Goal: Contribute content: Contribute content

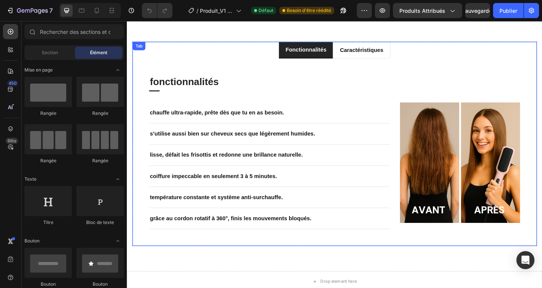
scroll to position [752, 0]
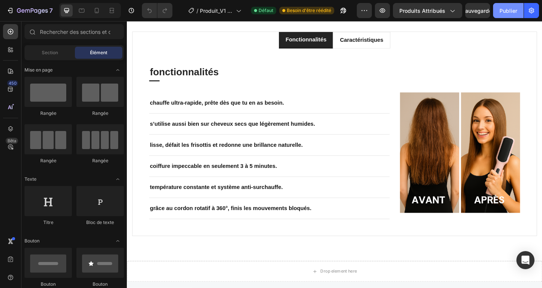
click at [504, 11] on font "Publier" at bounding box center [508, 11] width 18 height 6
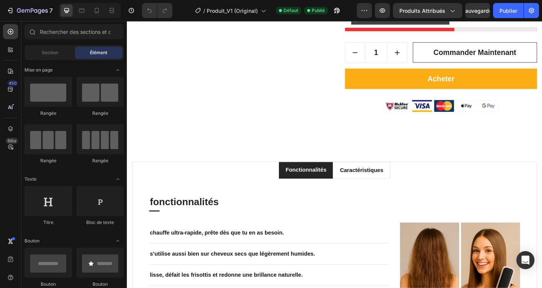
scroll to position [602, 0]
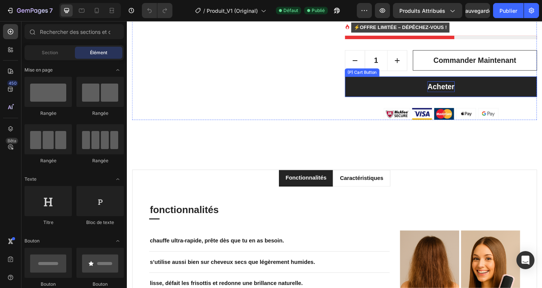
click at [468, 97] on div "Acheter" at bounding box center [467, 93] width 29 height 12
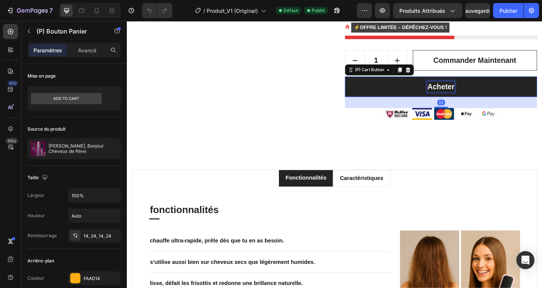
click at [467, 94] on div "Acheter" at bounding box center [467, 93] width 29 height 12
click at [467, 94] on p "Acheter" at bounding box center [467, 93] width 29 height 12
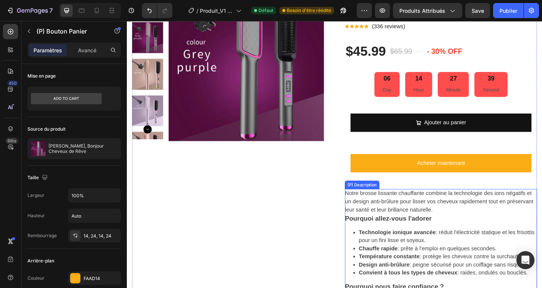
scroll to position [150, 0]
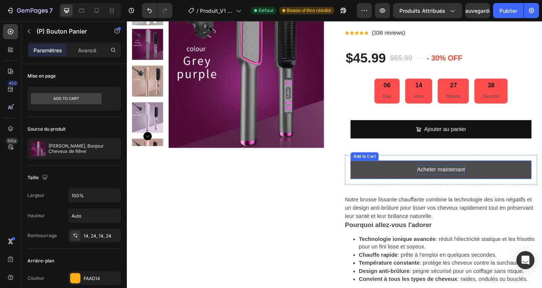
click at [454, 185] on div "Acheter maintenant" at bounding box center [468, 182] width 52 height 11
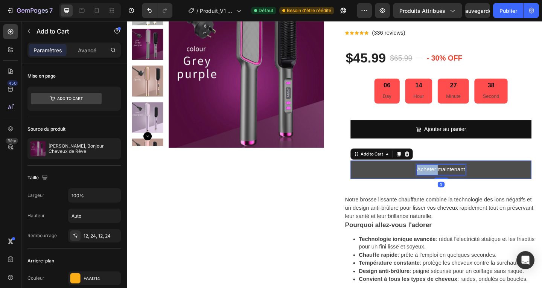
click at [454, 185] on div "Acheter maintenant" at bounding box center [468, 182] width 52 height 11
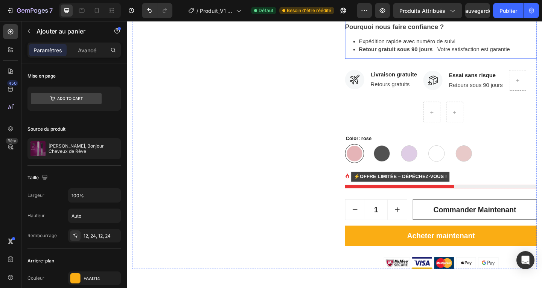
scroll to position [489, 0]
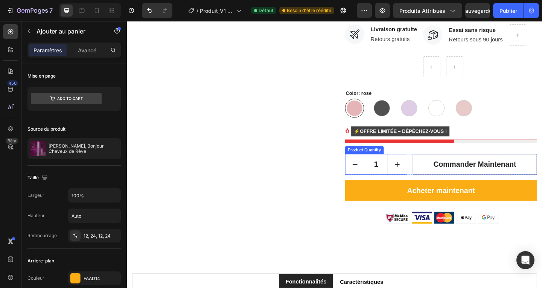
click at [375, 162] on div "Product Quantity" at bounding box center [384, 161] width 39 height 7
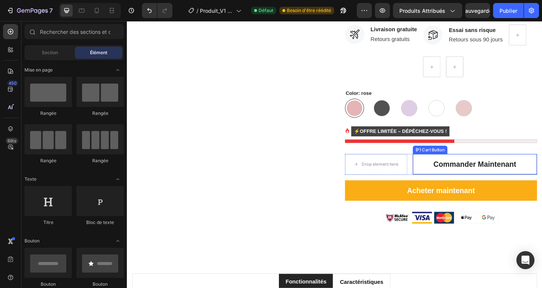
click at [464, 163] on div "(P) Cart Button" at bounding box center [456, 160] width 38 height 9
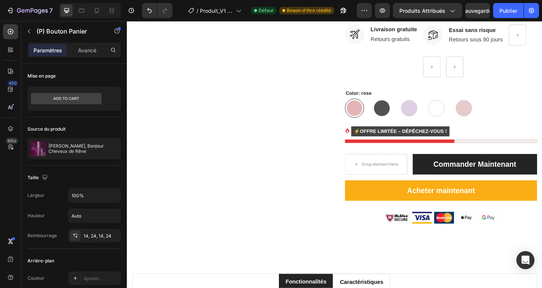
click at [439, 169] on button "Commander maintenant" at bounding box center [504, 176] width 135 height 23
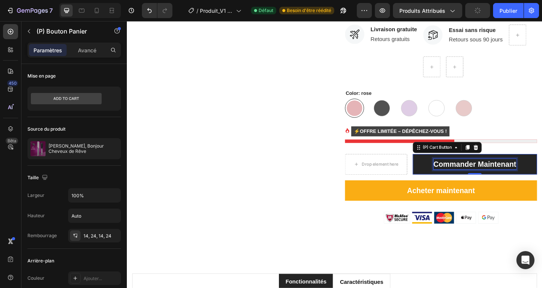
click at [540, 175] on p "Commander maintenant" at bounding box center [505, 177] width 90 height 12
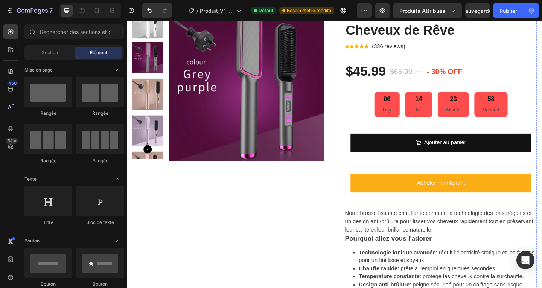
scroll to position [113, 0]
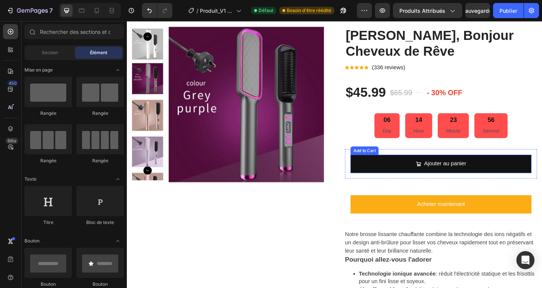
click at [375, 163] on div "Add to Cart" at bounding box center [384, 161] width 27 height 7
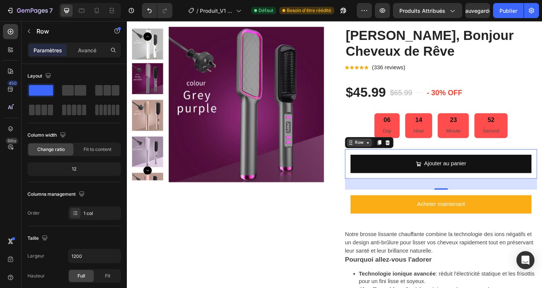
click at [368, 157] on div "Row" at bounding box center [379, 153] width 27 height 9
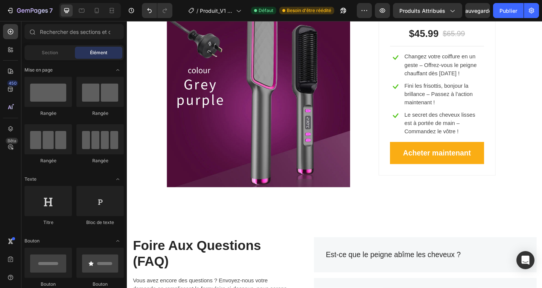
scroll to position [1580, 0]
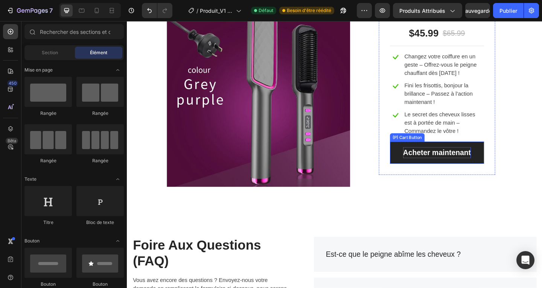
click at [452, 167] on div "Acheter maintenant" at bounding box center [464, 164] width 74 height 12
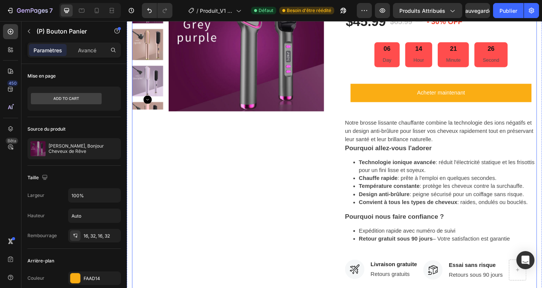
scroll to position [188, 0]
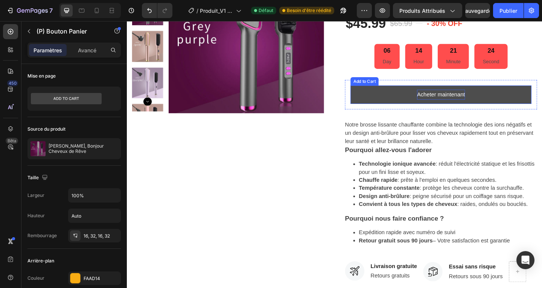
click at [458, 102] on div "Acheter maintenant" at bounding box center [468, 101] width 52 height 11
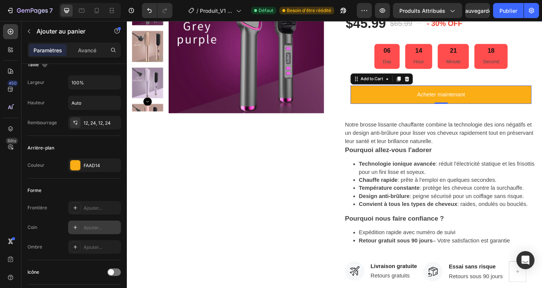
scroll to position [0, 0]
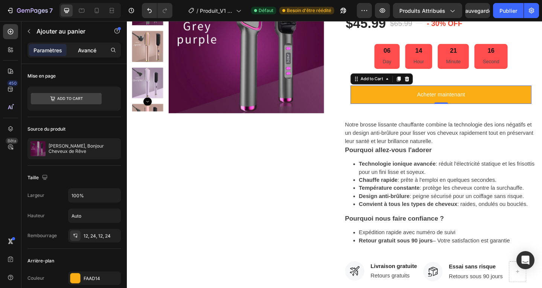
click at [90, 51] on font "Avancé" at bounding box center [87, 50] width 18 height 6
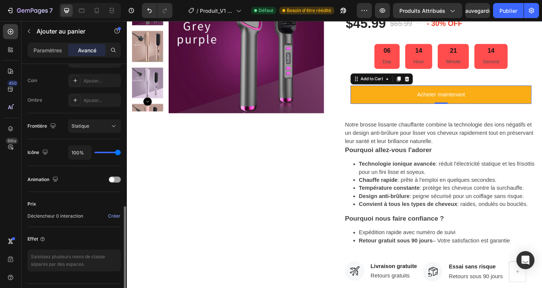
scroll to position [245, 0]
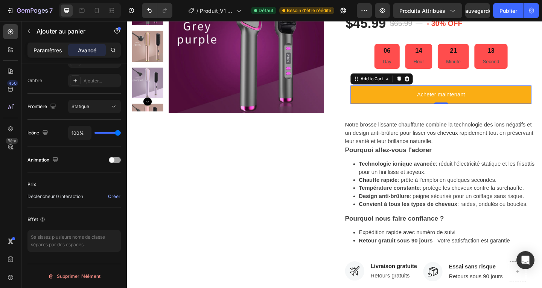
click at [46, 47] on font "Paramètres" at bounding box center [47, 50] width 29 height 6
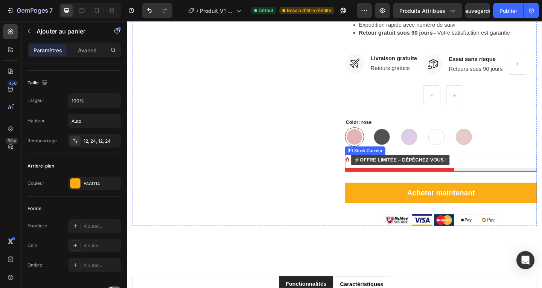
scroll to position [489, 0]
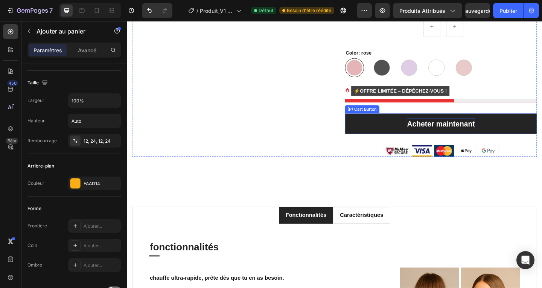
click at [462, 132] on div "Acheter maintenant" at bounding box center [468, 133] width 74 height 12
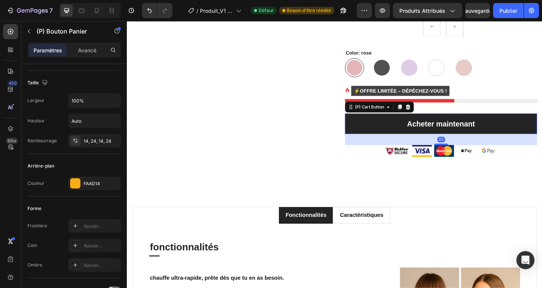
click at [414, 136] on button "Acheter maintenant" at bounding box center [468, 132] width 209 height 23
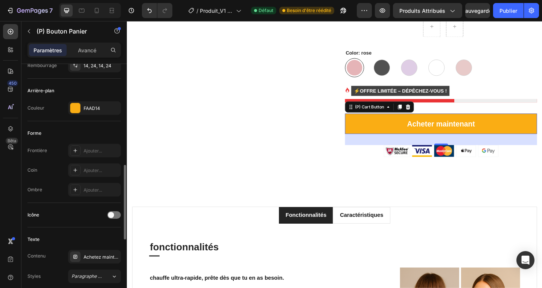
scroll to position [245, 0]
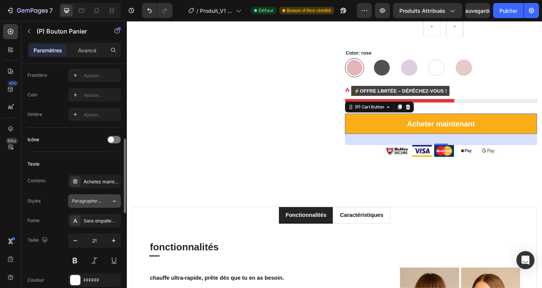
click at [115, 200] on icon at bounding box center [114, 201] width 6 height 8
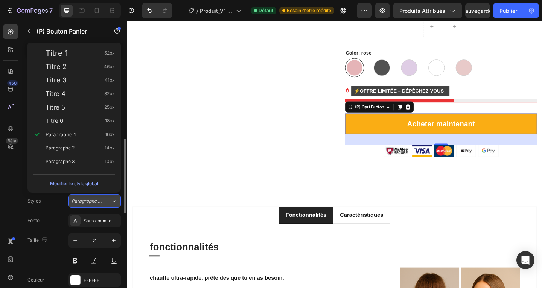
click at [115, 200] on icon at bounding box center [114, 201] width 6 height 8
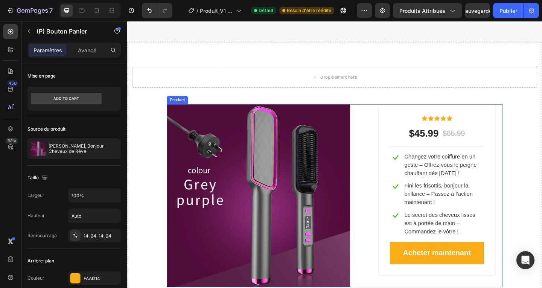
scroll to position [1580, 0]
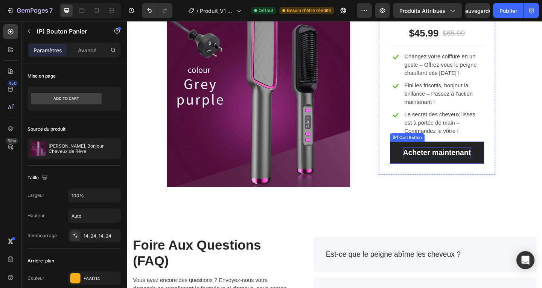
click at [455, 167] on div "Acheter maintenant" at bounding box center [464, 164] width 74 height 12
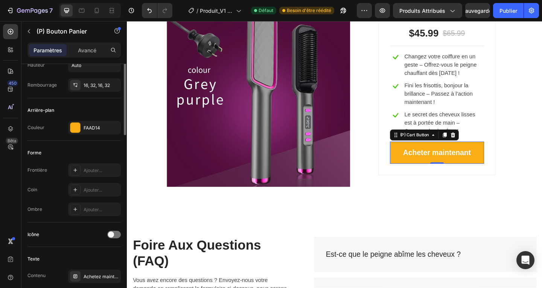
scroll to position [75, 0]
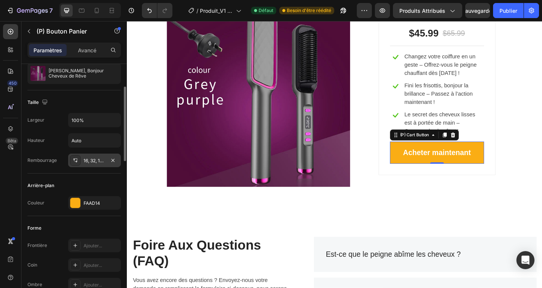
click at [87, 162] on font "16, 32, 16, 32" at bounding box center [97, 161] width 26 height 6
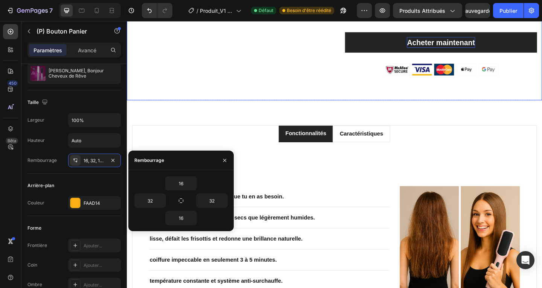
scroll to position [521, 0]
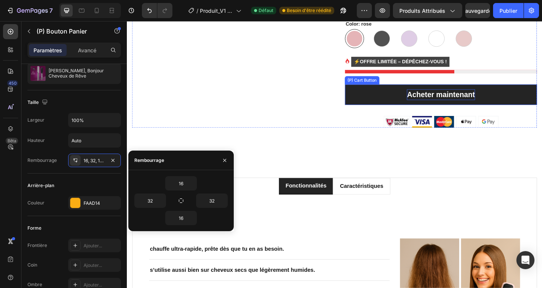
click at [475, 101] on div "Acheter maintenant" at bounding box center [468, 101] width 74 height 12
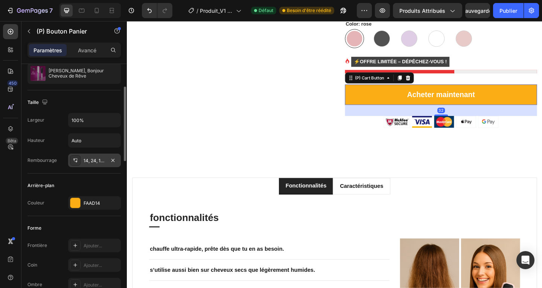
click at [93, 159] on font "14, 24, 14, 24" at bounding box center [98, 161] width 28 height 6
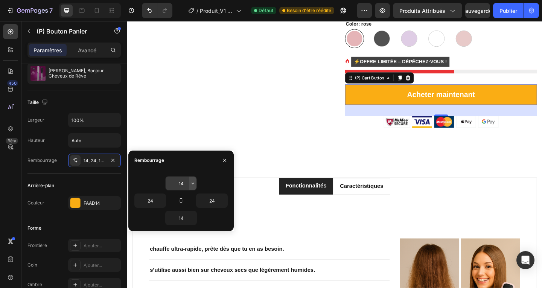
click at [192, 183] on icon "button" at bounding box center [192, 183] width 2 height 2
click at [184, 184] on input "14" at bounding box center [180, 183] width 31 height 14
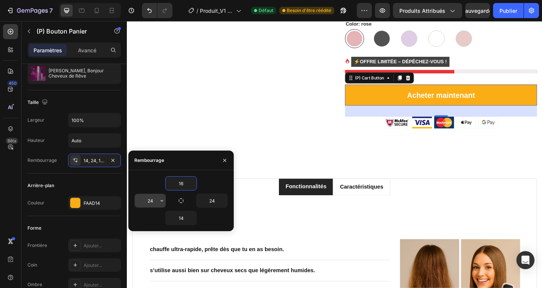
type input "16"
click at [155, 201] on input "24" at bounding box center [150, 201] width 31 height 14
type input "32"
click at [185, 220] on input "14" at bounding box center [180, 218] width 31 height 14
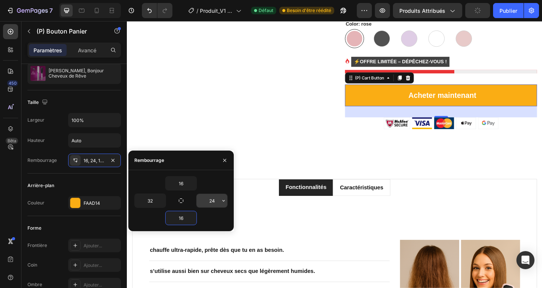
type input "16"
click at [217, 200] on input "24" at bounding box center [211, 201] width 31 height 14
type input "32"
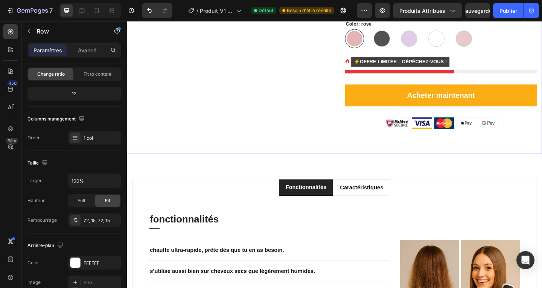
scroll to position [0, 0]
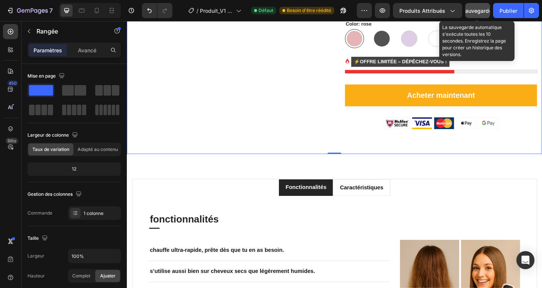
click at [475, 11] on font "Sauvegarder" at bounding box center [478, 11] width 32 height 6
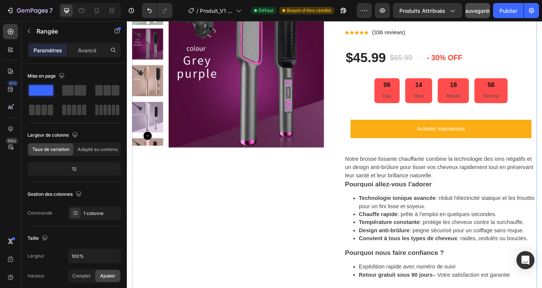
scroll to position [144, 0]
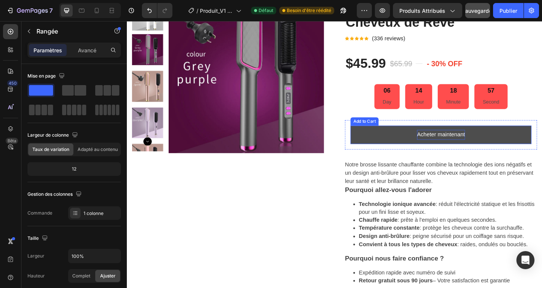
click at [463, 146] on div "Acheter maintenant" at bounding box center [468, 144] width 52 height 11
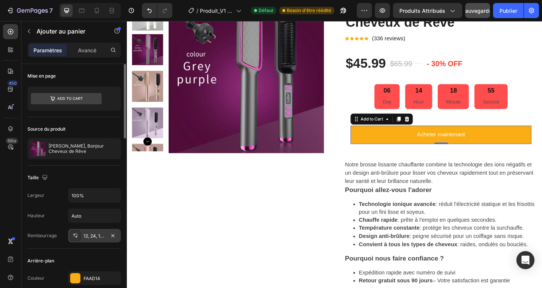
click at [103, 235] on font "12, 24, 12, 24" at bounding box center [97, 236] width 27 height 6
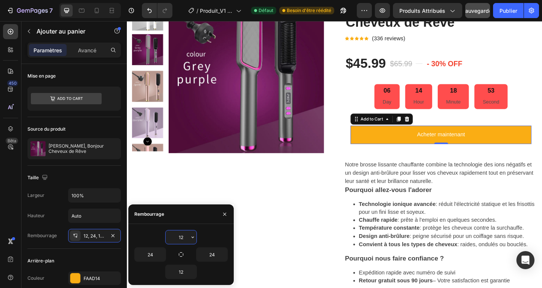
click at [184, 237] on input "12" at bounding box center [180, 237] width 31 height 14
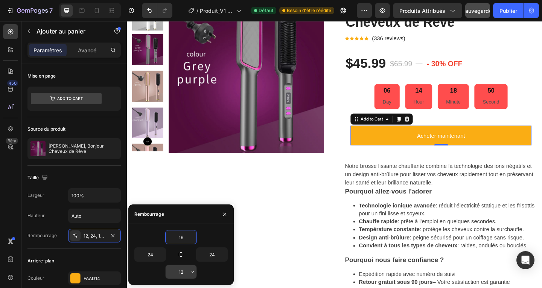
type input "16"
click at [183, 273] on input "12" at bounding box center [180, 272] width 31 height 14
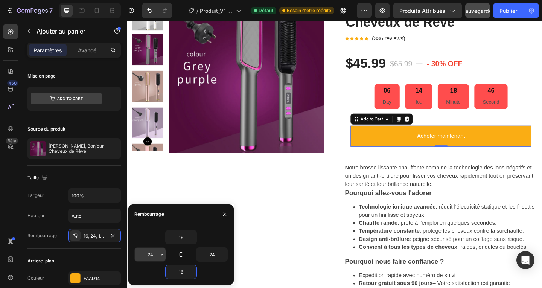
type input "16"
click at [153, 252] on input "24" at bounding box center [150, 254] width 31 height 14
type input "32"
click at [212, 255] on input "24" at bounding box center [211, 254] width 31 height 14
type input "32"
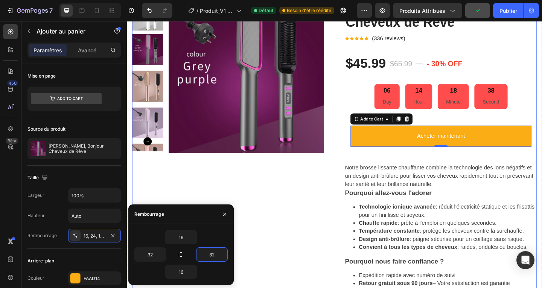
click at [268, 259] on div "Product Images" at bounding box center [236, 257] width 209 height 522
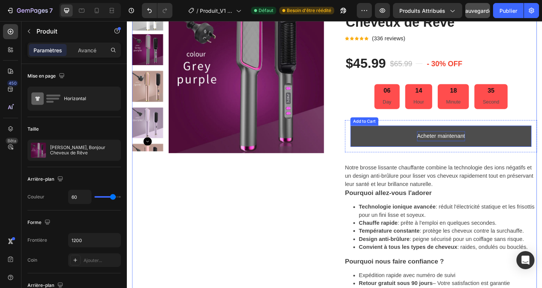
click at [454, 145] on div "Acheter maintenant" at bounding box center [468, 146] width 52 height 11
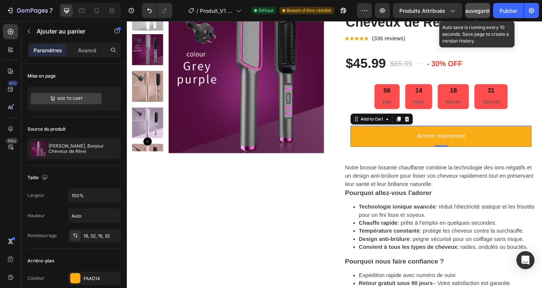
click at [480, 10] on font "Sauvegarder" at bounding box center [478, 11] width 32 height 6
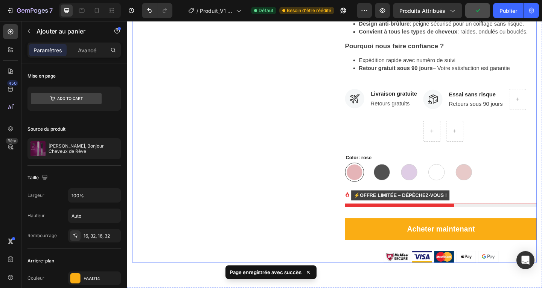
scroll to position [445, 0]
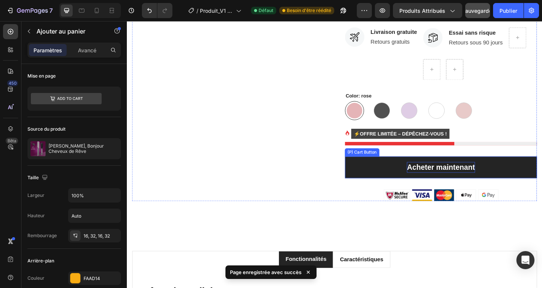
click at [463, 183] on div "Acheter maintenant" at bounding box center [468, 180] width 74 height 12
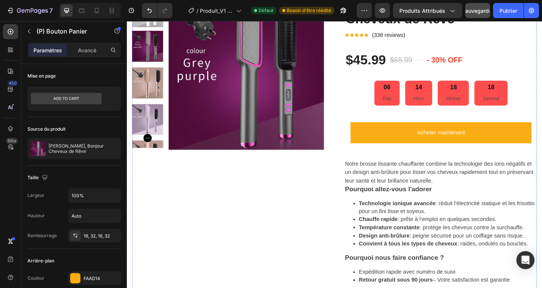
scroll to position [144, 0]
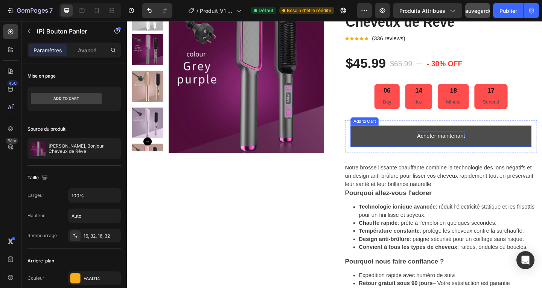
click at [478, 146] on div "Acheter maintenant" at bounding box center [468, 146] width 52 height 11
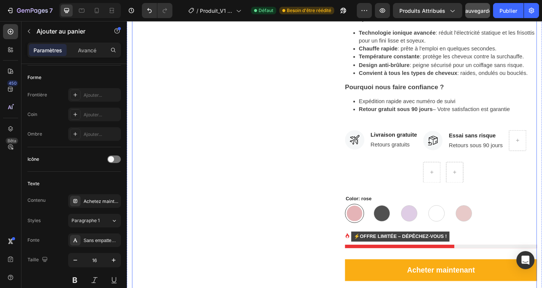
scroll to position [483, 0]
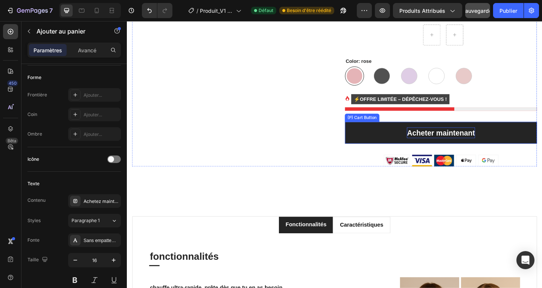
click at [449, 143] on div "Acheter maintenant" at bounding box center [468, 143] width 74 height 12
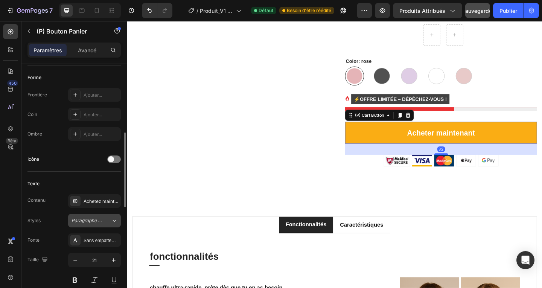
click at [115, 220] on icon at bounding box center [114, 221] width 3 height 2
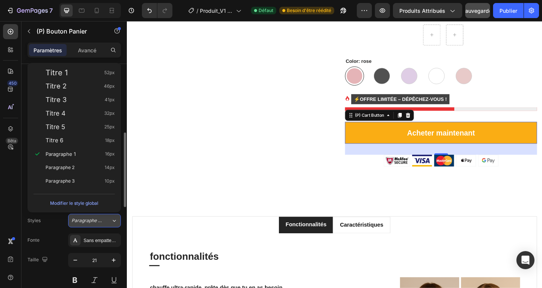
click at [115, 221] on icon at bounding box center [114, 221] width 6 height 8
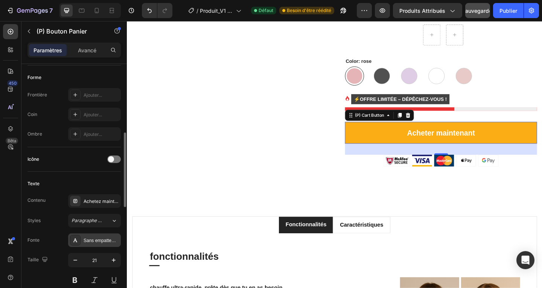
click at [109, 239] on font "Sans empattement" at bounding box center [103, 240] width 38 height 5
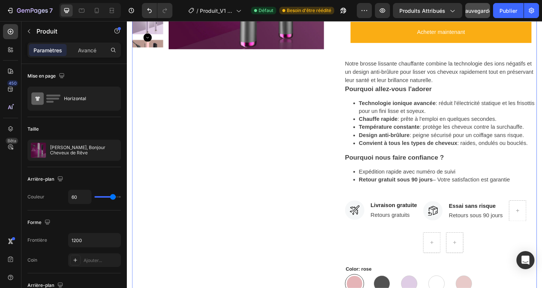
scroll to position [182, 0]
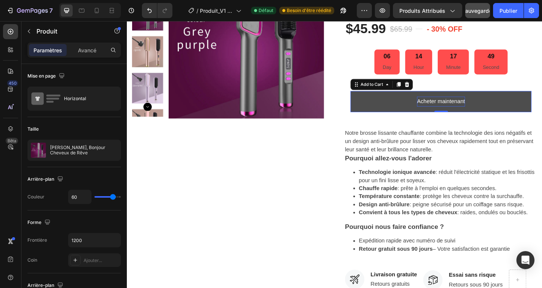
click at [471, 109] on div "Acheter maintenant" at bounding box center [468, 108] width 52 height 11
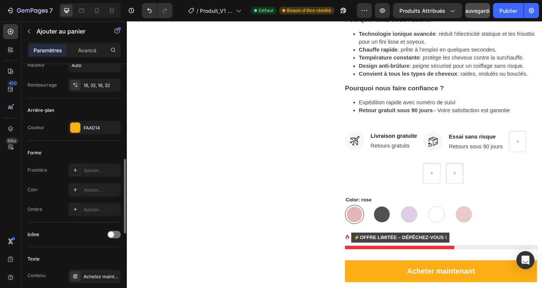
scroll to position [263, 0]
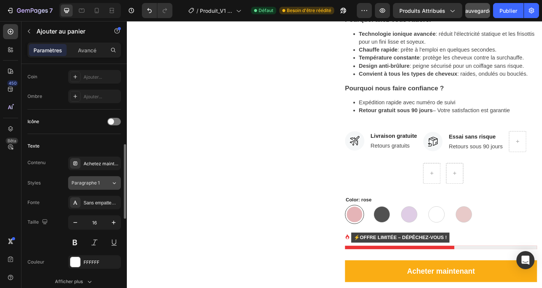
click at [114, 185] on icon at bounding box center [114, 183] width 6 height 8
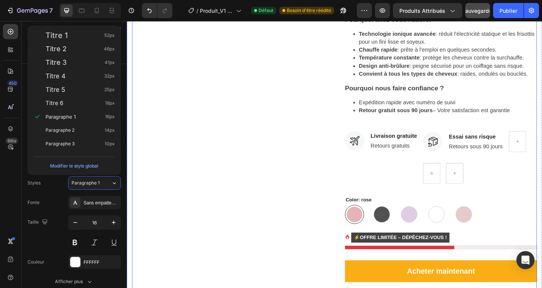
click at [211, 151] on div "Product Images" at bounding box center [236, 69] width 209 height 522
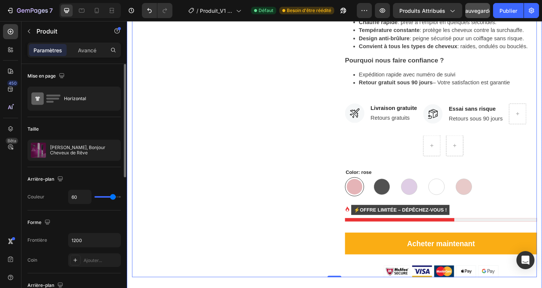
scroll to position [370, 0]
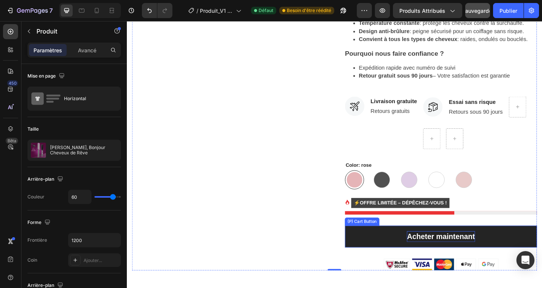
click at [490, 257] on div "Acheter maintenant" at bounding box center [468, 255] width 74 height 12
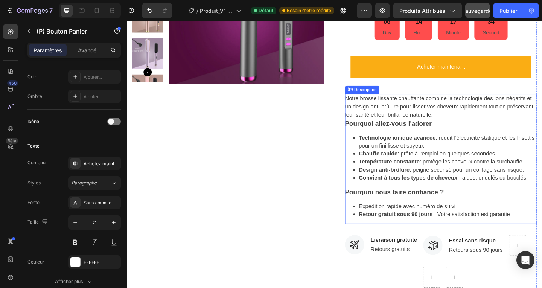
scroll to position [69, 0]
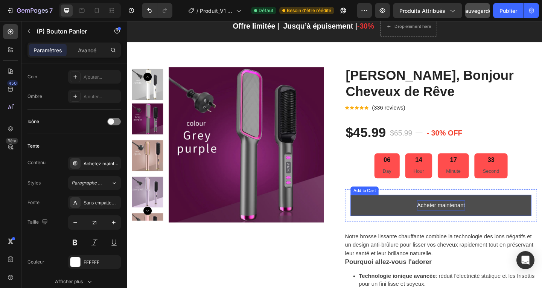
click at [484, 222] on div "Acheter maintenant" at bounding box center [468, 221] width 52 height 11
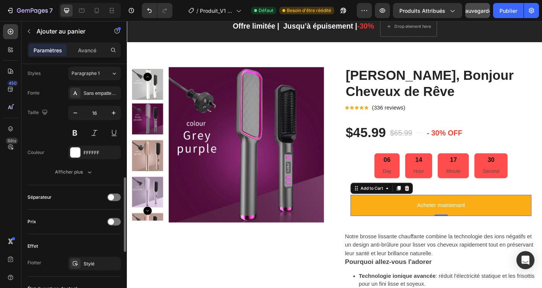
scroll to position [335, 0]
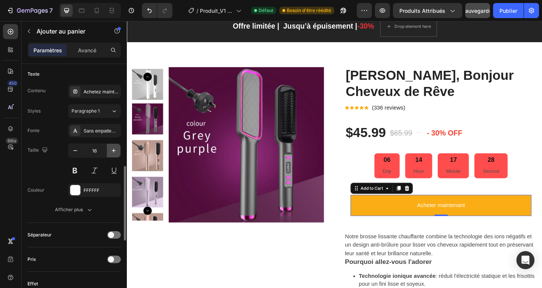
click at [115, 149] on icon "button" at bounding box center [114, 151] width 8 height 8
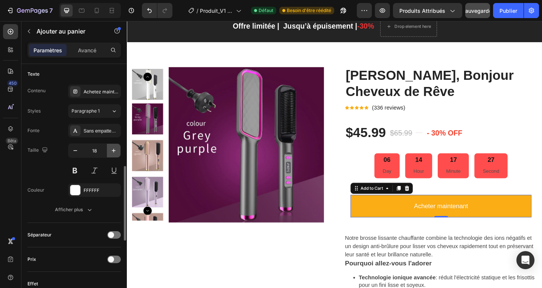
click at [115, 149] on icon "button" at bounding box center [114, 151] width 8 height 8
type input "21"
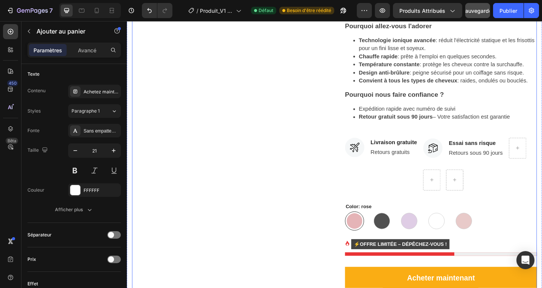
scroll to position [332, 0]
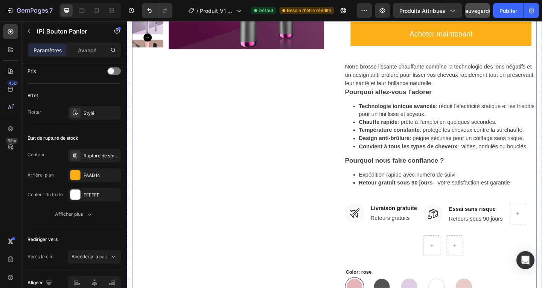
scroll to position [220, 0]
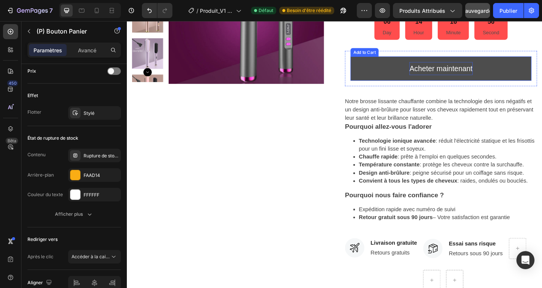
click at [454, 76] on div "Acheter maintenant" at bounding box center [468, 72] width 68 height 14
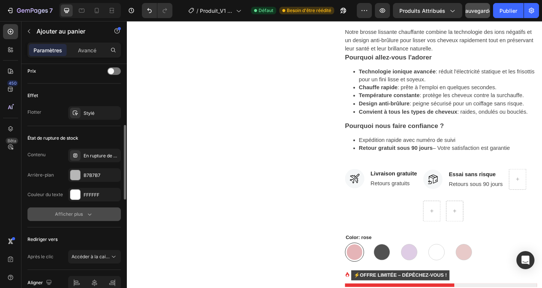
scroll to position [410, 0]
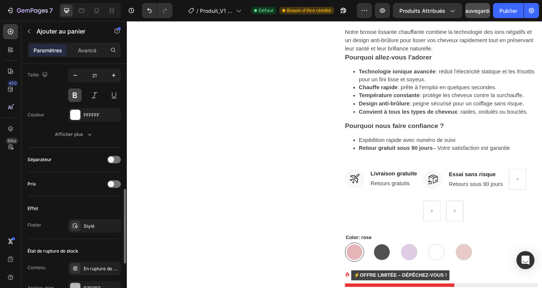
click at [75, 94] on button at bounding box center [75, 95] width 14 height 14
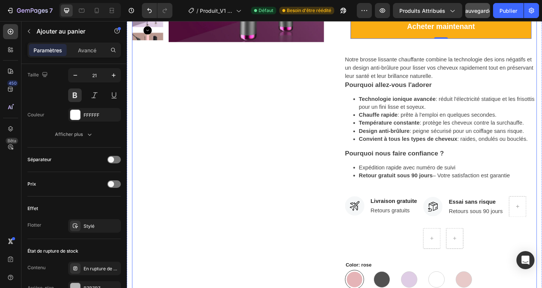
scroll to position [257, 0]
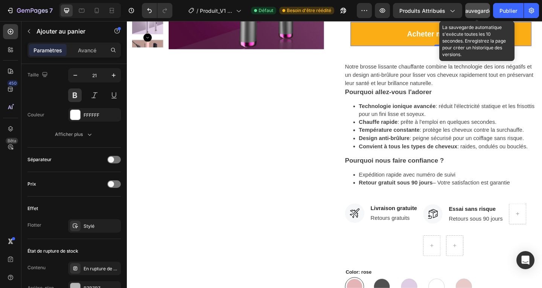
click at [479, 10] on font "Sauvegarder" at bounding box center [478, 11] width 32 height 6
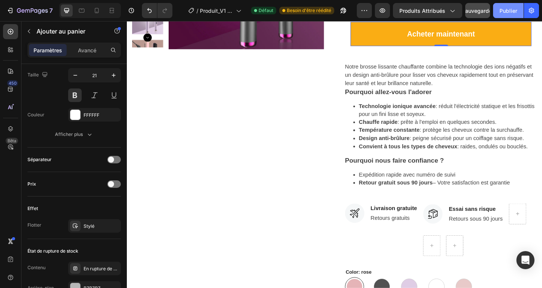
click at [510, 12] on font "Publier" at bounding box center [508, 11] width 18 height 6
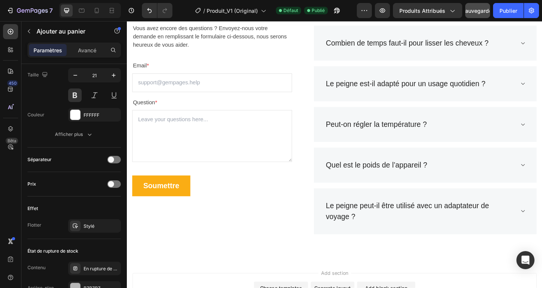
scroll to position [1875, 0]
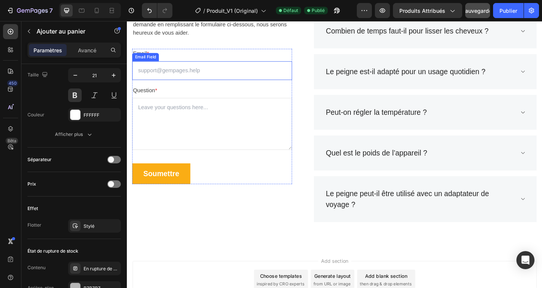
click at [191, 78] on input "email" at bounding box center [219, 75] width 174 height 21
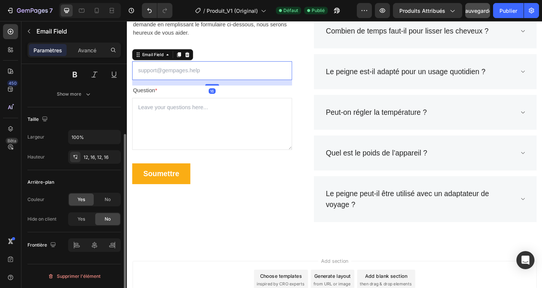
scroll to position [0, 0]
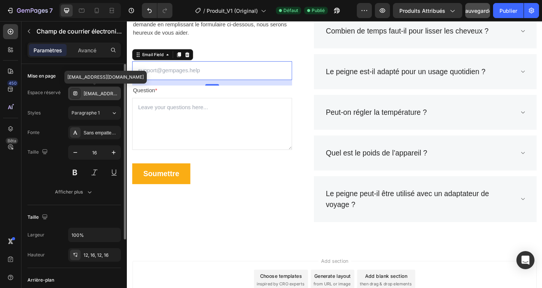
click at [95, 94] on font "[EMAIL_ADDRESS][DOMAIN_NAME]" at bounding box center [122, 94] width 76 height 6
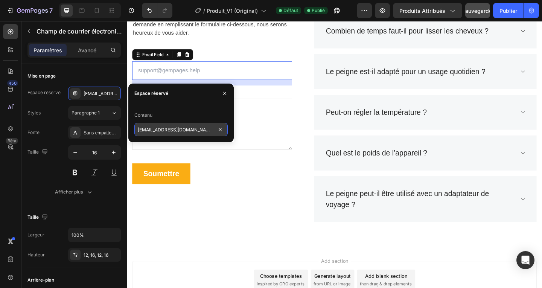
paste input "[DOMAIN_NAME]"
type input "[EMAIL_ADDRESS][DOMAIN_NAME]"
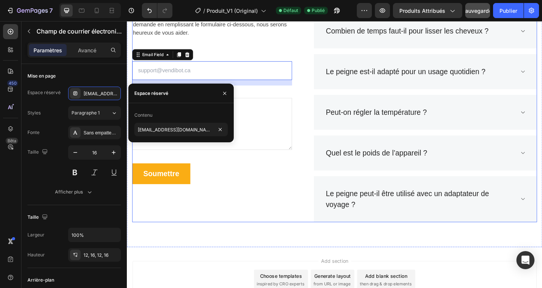
click at [214, 213] on div "Foire Aux Questions (FAQ) Heading Vous avez encore des questions ? Envoyez-nous…" at bounding box center [219, 103] width 174 height 271
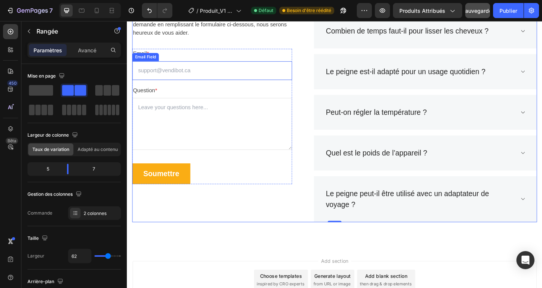
click at [179, 74] on input "email" at bounding box center [219, 75] width 174 height 21
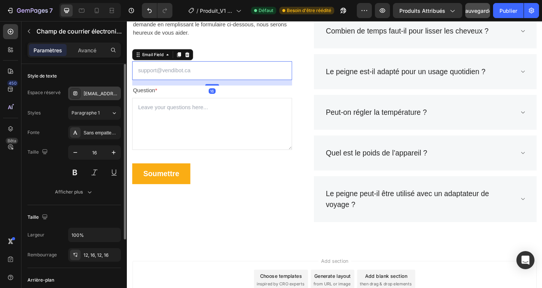
click at [96, 94] on font "[EMAIL_ADDRESS][DOMAIN_NAME]" at bounding box center [122, 94] width 76 height 6
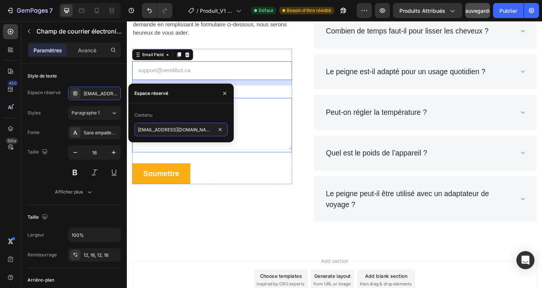
paste input "Votre adresse email"
type input "Votre adresse email"
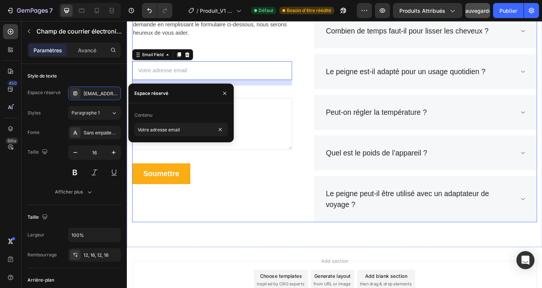
click at [191, 228] on div "Foire Aux Questions (FAQ) Heading Vous avez encore des questions ? Envoyez-nous…" at bounding box center [219, 103] width 174 height 271
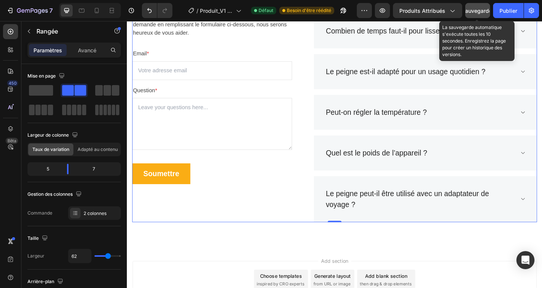
click at [475, 11] on font "Sauvegarder" at bounding box center [478, 11] width 32 height 6
click at [474, 10] on font "Sauvegarder" at bounding box center [478, 11] width 32 height 6
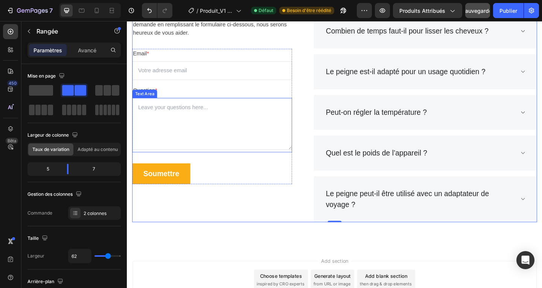
click at [196, 117] on textarea at bounding box center [219, 133] width 174 height 56
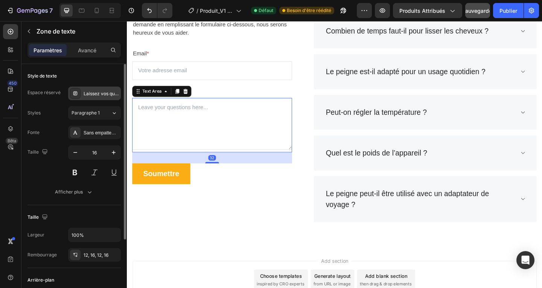
click at [96, 92] on font "Laissez vos questions ici..." at bounding box center [112, 94] width 56 height 6
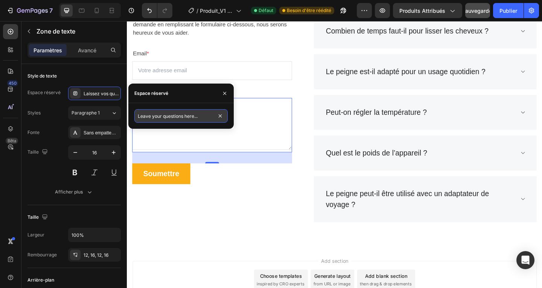
click at [199, 117] on input "Leave your questions here..." at bounding box center [180, 116] width 93 height 14
paste input "Quelle est votre question ?"
type input "Quelle est votre question ?"
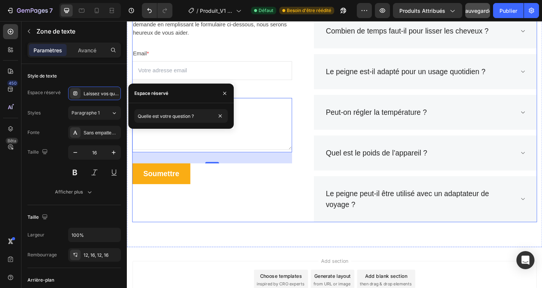
click at [251, 235] on div "Foire Aux Questions (FAQ) Heading Vous avez encore des questions ? Envoyez-nous…" at bounding box center [219, 103] width 174 height 271
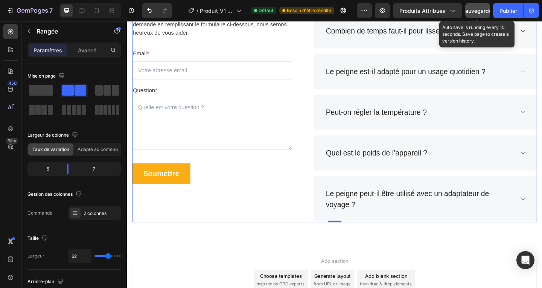
click at [480, 12] on font "Sauvegarder" at bounding box center [478, 11] width 32 height 6
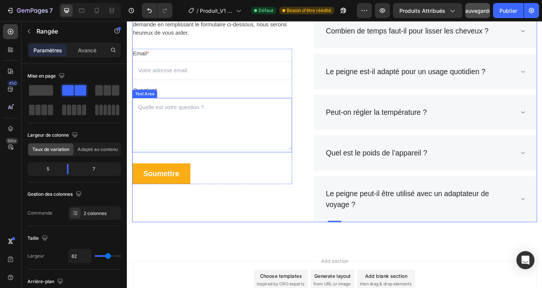
click at [184, 117] on textarea at bounding box center [219, 133] width 174 height 56
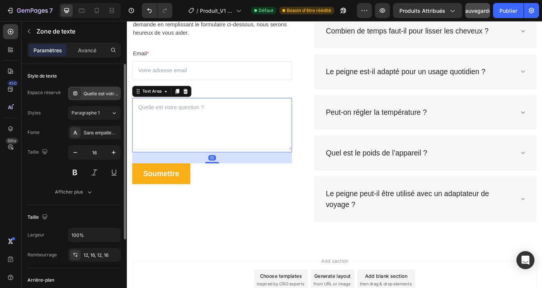
click at [97, 96] on font "Quelle est votre question ?" at bounding box center [112, 94] width 56 height 6
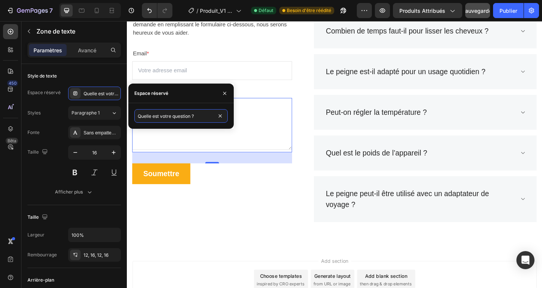
paste input "Posez-nous votre question"
type input "Posez-nous votre question ?"
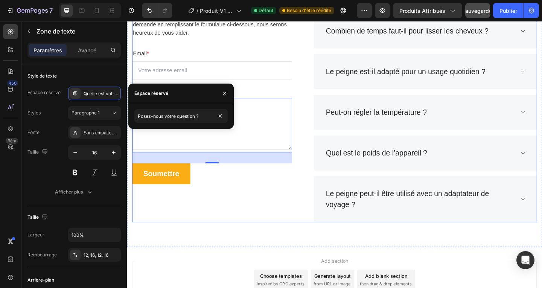
click at [237, 205] on div "Foire Aux Questions (FAQ) Heading Vous avez encore des questions ? Envoyez-nous…" at bounding box center [219, 103] width 174 height 271
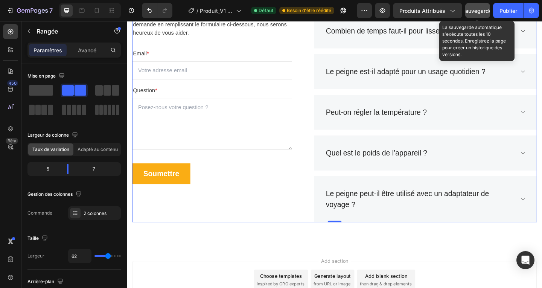
click at [478, 10] on font "Sauvegarder" at bounding box center [478, 11] width 32 height 6
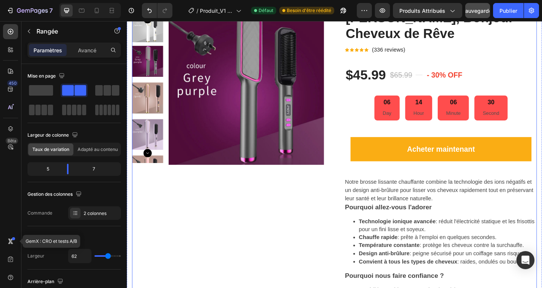
scroll to position [107, 0]
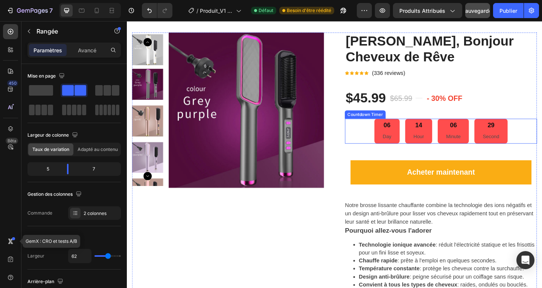
click at [405, 135] on div "06" at bounding box center [409, 134] width 9 height 9
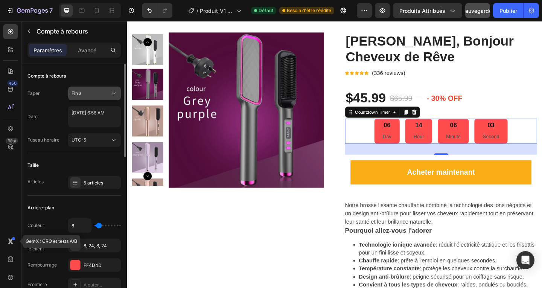
click at [113, 96] on icon at bounding box center [114, 94] width 8 height 8
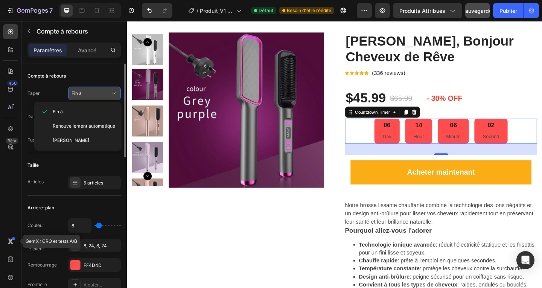
click at [113, 96] on icon at bounding box center [114, 94] width 8 height 8
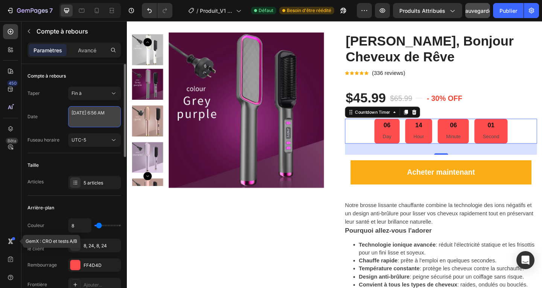
select select "6"
select select "56"
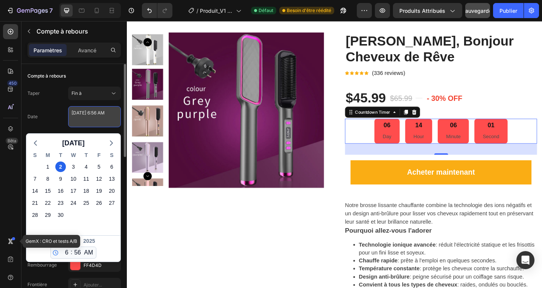
click at [105, 123] on textarea "[DATE] 6:56 AM" at bounding box center [94, 116] width 53 height 21
click at [34, 143] on polyline "button" at bounding box center [35, 143] width 2 height 5
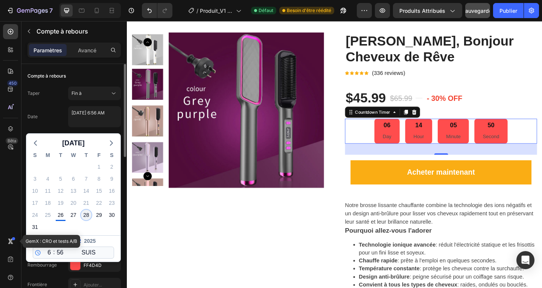
click at [85, 214] on font "28" at bounding box center [86, 215] width 6 height 6
type textarea "[DATE] 6:56 AM"
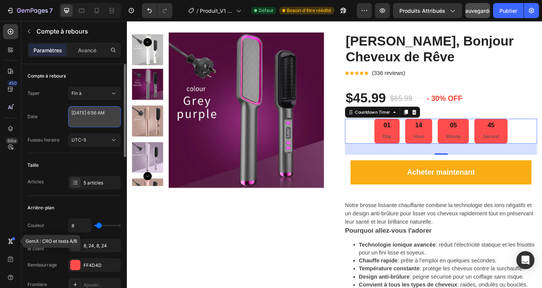
click at [109, 119] on textarea "[DATE] 6:56 AM" at bounding box center [94, 116] width 53 height 21
select select "6"
select select "56"
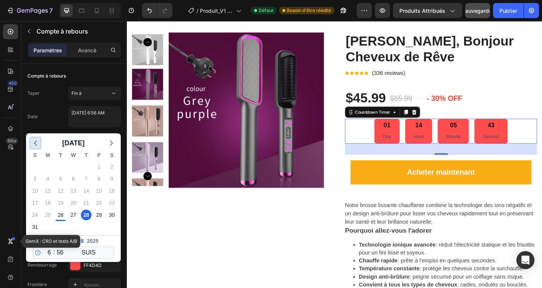
click at [34, 143] on icon "button" at bounding box center [35, 142] width 9 height 9
click at [111, 141] on polyline "button" at bounding box center [111, 143] width 2 height 5
click at [100, 214] on font "29" at bounding box center [99, 215] width 6 height 6
type textarea "[DATE] 6:56 AM"
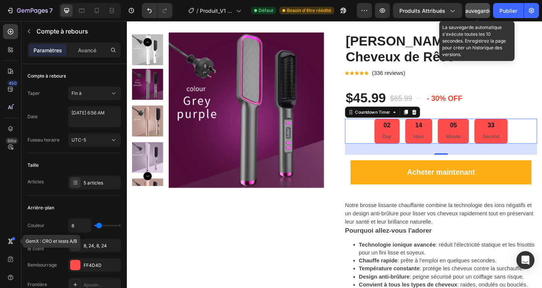
click at [478, 12] on font "Sauvegarder" at bounding box center [478, 11] width 32 height 6
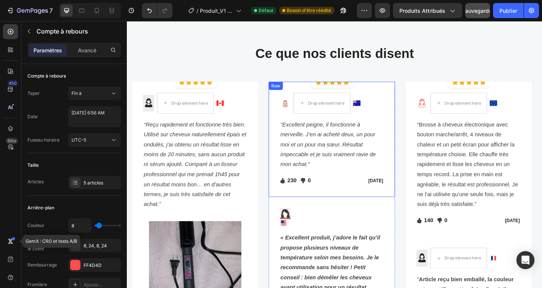
scroll to position [1010, 0]
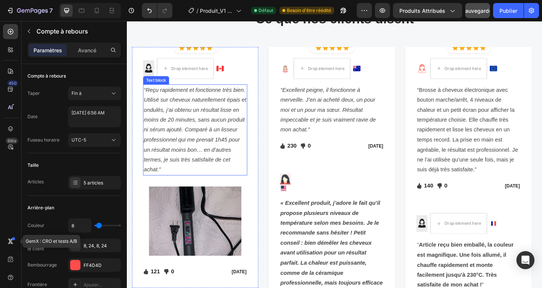
click at [153, 96] on icon "“Reçu rapidement et fonctionne très bien. Utilisé sur cheveux naturellement épa…" at bounding box center [200, 139] width 111 height 93
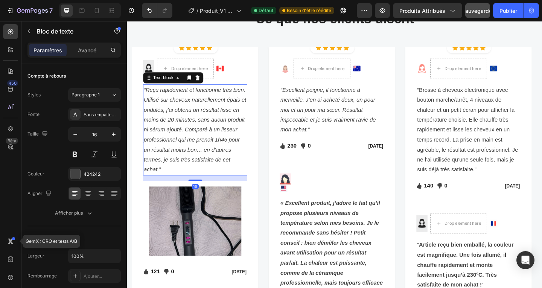
click at [147, 93] on icon "“Reçu rapidement et fonctionne très bien. Utilisé sur cheveux naturellement épa…" at bounding box center [200, 139] width 111 height 93
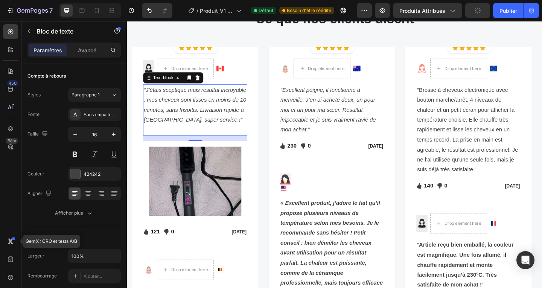
click at [155, 138] on p "Rich Text Editor. Editing area: main" at bounding box center [201, 139] width 112 height 11
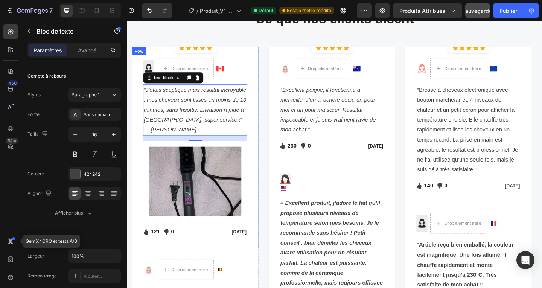
click at [266, 164] on div "Image Drop element here Image Row “J’étais sceptique mais résultat incroyable :…" at bounding box center [200, 158] width 137 height 219
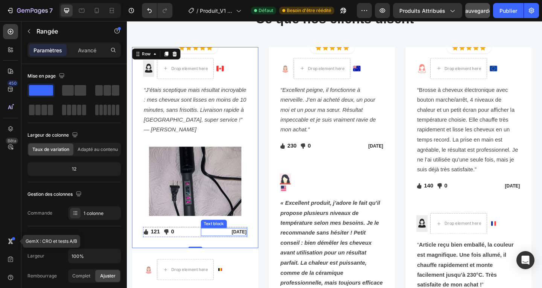
click at [234, 250] on p "[DATE]" at bounding box center [232, 251] width 49 height 8
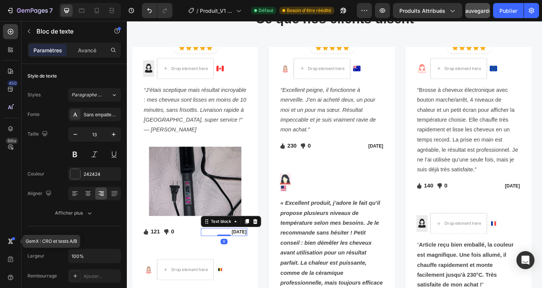
click at [234, 250] on p "[DATE]" at bounding box center [232, 251] width 49 height 8
click at [237, 249] on p "Rich Text Editor. Editing area: main" at bounding box center [232, 251] width 49 height 8
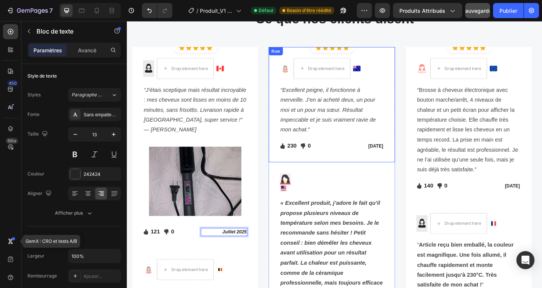
click at [291, 55] on div "Row" at bounding box center [288, 53] width 12 height 7
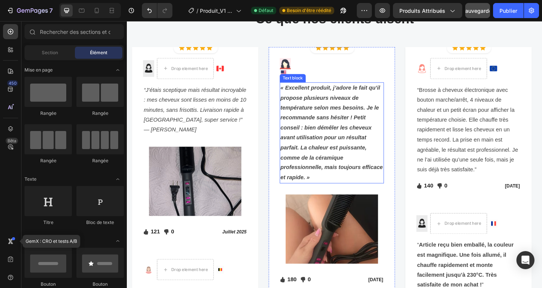
click at [296, 94] on strong "« Excellent produit, j’adore le fait qu’il propose plusieurs niveaux de tempéra…" at bounding box center [349, 142] width 111 height 104
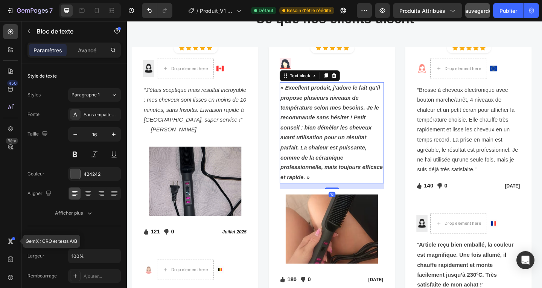
click at [295, 93] on strong "« Excellent produit, j’adore le fait qu’il propose plusieurs niveaux de tempéra…" at bounding box center [349, 142] width 111 height 104
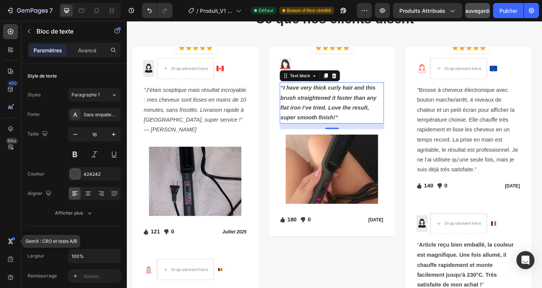
click at [361, 127] on p "“I have very thick curly hair and this brush straightened it faster than any fl…" at bounding box center [350, 109] width 112 height 43
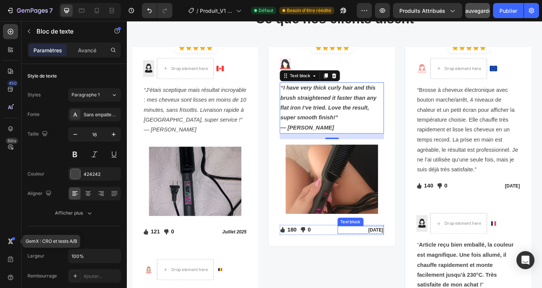
click at [381, 248] on p "[DATE]" at bounding box center [381, 248] width 49 height 8
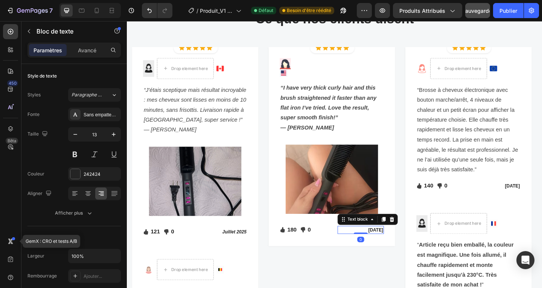
click at [381, 248] on p "[DATE]" at bounding box center [381, 248] width 49 height 8
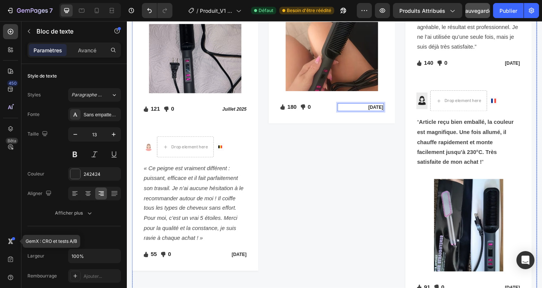
scroll to position [1160, 0]
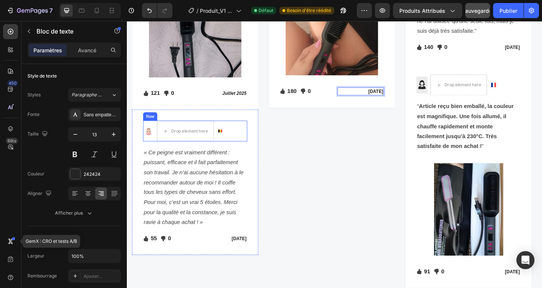
click at [152, 128] on div "Row" at bounding box center [151, 124] width 15 height 9
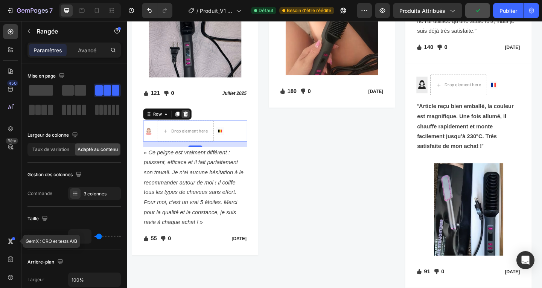
click at [190, 123] on icon at bounding box center [190, 122] width 5 height 5
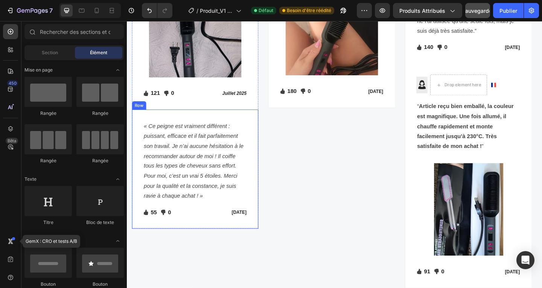
click at [135, 115] on div "Row" at bounding box center [139, 112] width 15 height 9
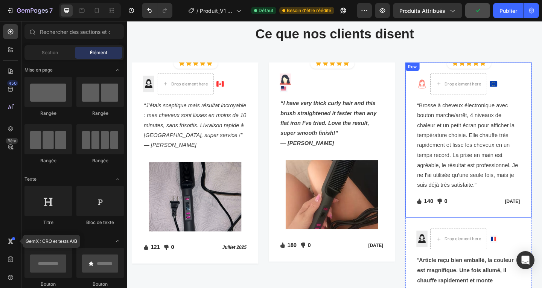
scroll to position [934, 0]
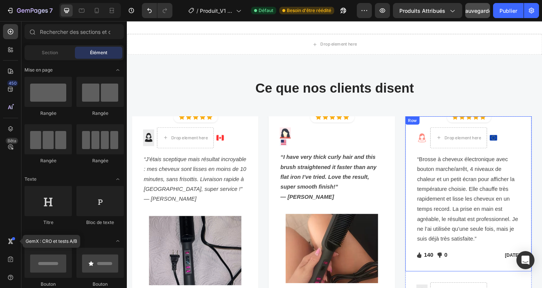
click at [440, 131] on div "Row" at bounding box center [437, 129] width 12 height 7
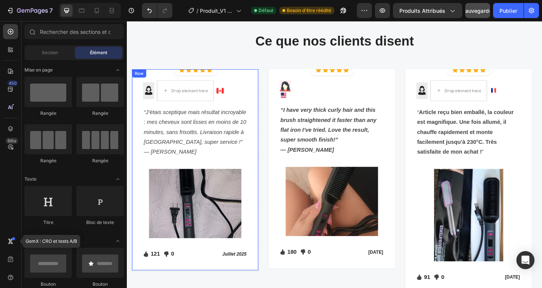
scroll to position [972, 0]
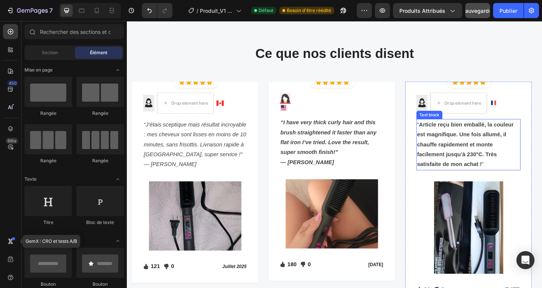
click at [450, 133] on strong "Article reçu bien emballé, la couleur est magnifique. Une fois allumé, il chauf…" at bounding box center [494, 155] width 105 height 50
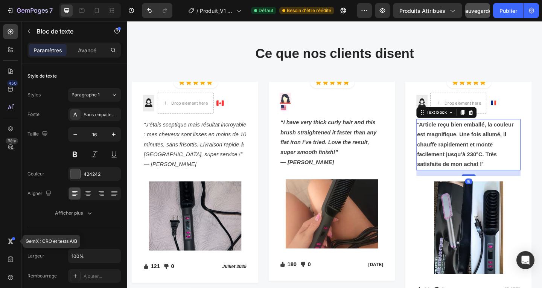
click at [450, 133] on strong "Article reçu bien emballé, la couleur est magnifique. Une fois allumé, il chauf…" at bounding box center [494, 155] width 105 height 50
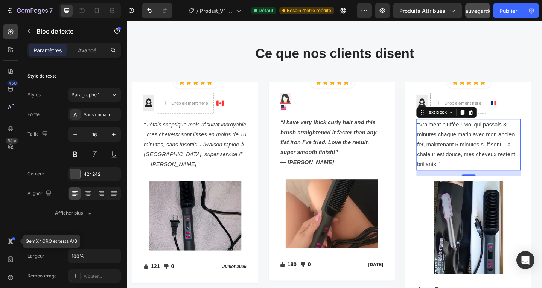
click at [473, 177] on p "“Vraiment bluffée ! Moi qui passais 30 minutes chaque matin avec mon ancien fer…" at bounding box center [498, 155] width 112 height 54
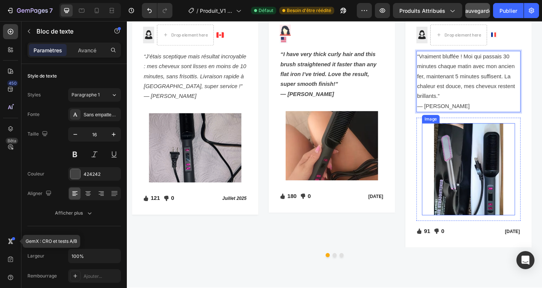
scroll to position [1085, 0]
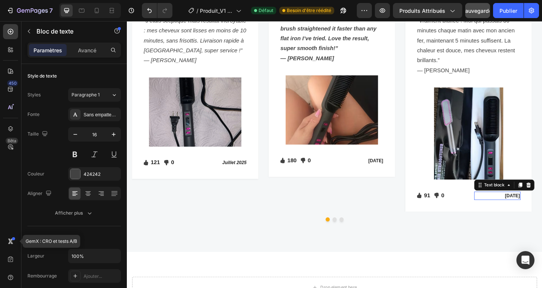
click at [539, 211] on p "[DATE]" at bounding box center [529, 211] width 49 height 8
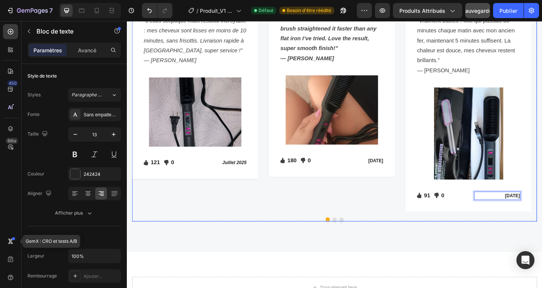
click at [393, 226] on div "Icon Icon Icon Icon Icon Icon List Hoz Row Row Image Image Row “I have very thi…" at bounding box center [349, 101] width 137 height 254
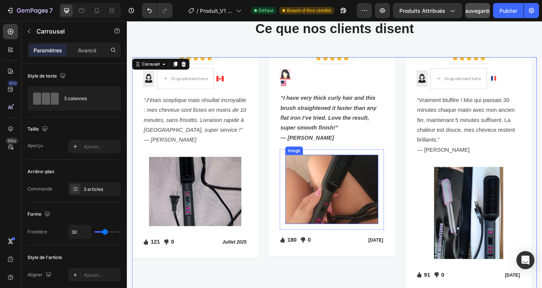
scroll to position [1010, 0]
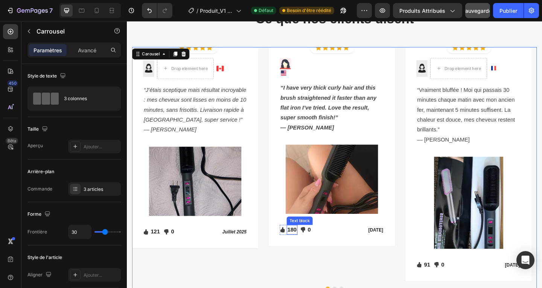
click at [306, 247] on p "180" at bounding box center [306, 247] width 10 height 9
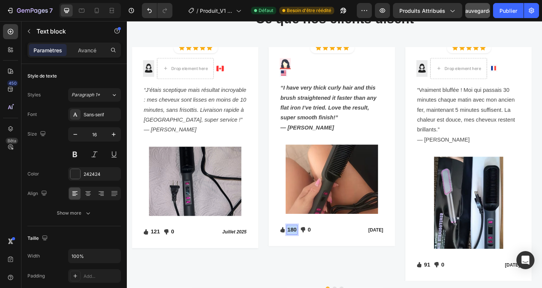
click at [306, 247] on p "180" at bounding box center [306, 247] width 10 height 9
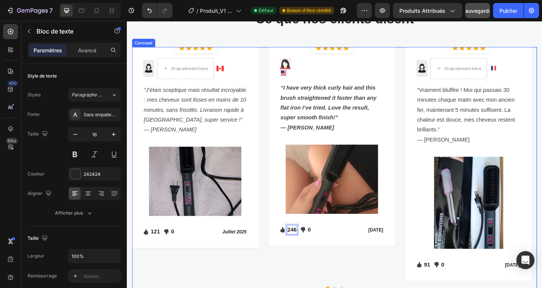
click at [269, 274] on div "Icon Icon Icon Icon Icon Icon List Hoz Row Row Image Drop element here Image Ro…" at bounding box center [200, 176] width 137 height 254
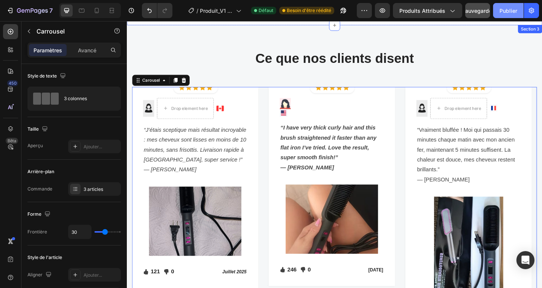
scroll to position [934, 0]
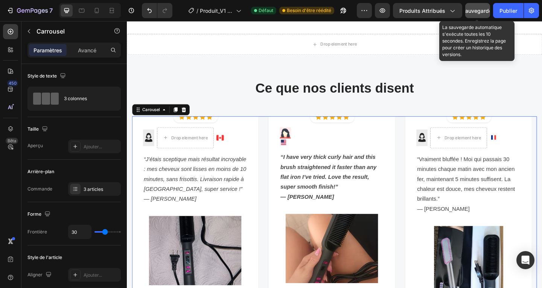
click at [475, 11] on font "Sauvegarder" at bounding box center [478, 11] width 32 height 6
click at [477, 13] on font "Sauvegarder" at bounding box center [478, 11] width 32 height 6
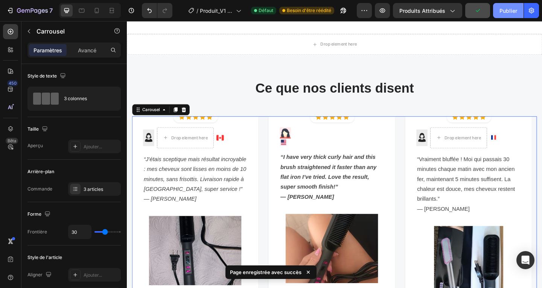
click at [508, 10] on font "Publier" at bounding box center [508, 11] width 18 height 6
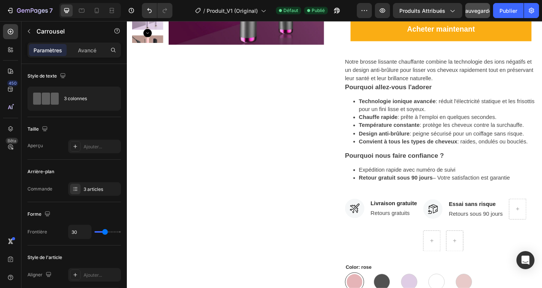
scroll to position [263, 0]
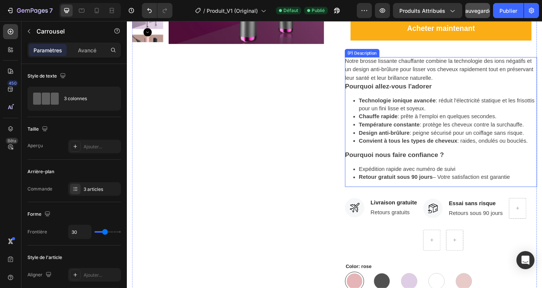
click at [371, 65] on span "Notre brosse lissante chauffante combine la technologie des ions négatifs et un…" at bounding box center [466, 73] width 205 height 24
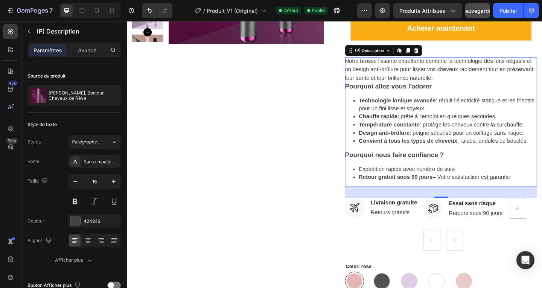
click at [371, 65] on span "Notre brosse lissante chauffante combine la technologie des ions négatifs et un…" at bounding box center [466, 73] width 205 height 24
click at [368, 64] on span "Notre brosse lissante chauffante combine la technologie des ions négatifs et un…" at bounding box center [466, 73] width 205 height 24
click at [371, 66] on span "Notre brosse lissante chauffante combine la technologie des ions négatifs et un…" at bounding box center [466, 73] width 205 height 24
click at [393, 97] on div "Notre brosse lissante chauffante combine la technologie des ions négatifs et un…" at bounding box center [468, 130] width 209 height 141
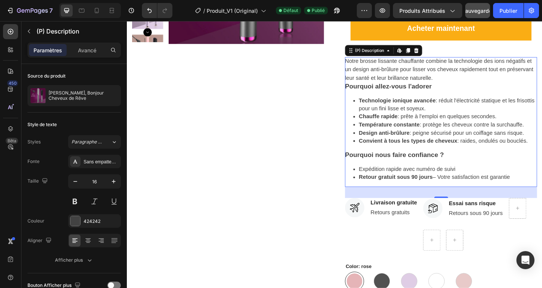
click at [439, 144] on span ": peigne sécurisé pour un coiffage sans risque." at bounding box center [496, 142] width 124 height 6
click at [378, 56] on div "(P) Description" at bounding box center [391, 53] width 50 height 9
click at [409, 73] on span "Notre brosse lissante chauffante combine la technologie des ions négatifs et un…" at bounding box center [466, 73] width 205 height 24
click at [411, 120] on p "Technologie ionique avancée : réduit l'électricité statique et les frisottis po…" at bounding box center [476, 111] width 194 height 17
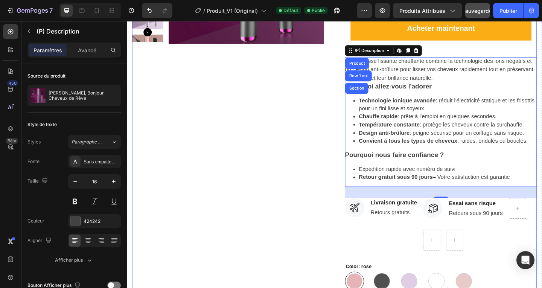
click at [193, 135] on div "Product Images" at bounding box center [236, 139] width 209 height 525
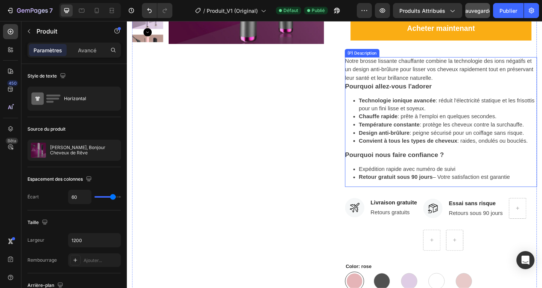
click at [382, 71] on span "Notre brosse lissante chauffante combine la technologie des ions négatifs et un…" at bounding box center [466, 73] width 205 height 24
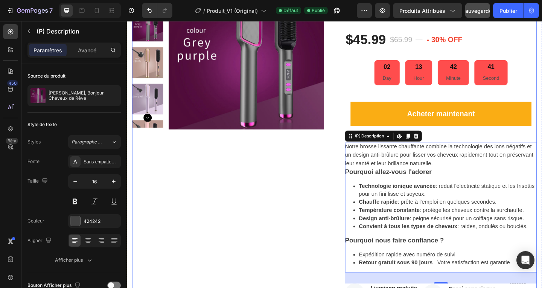
scroll to position [75, 0]
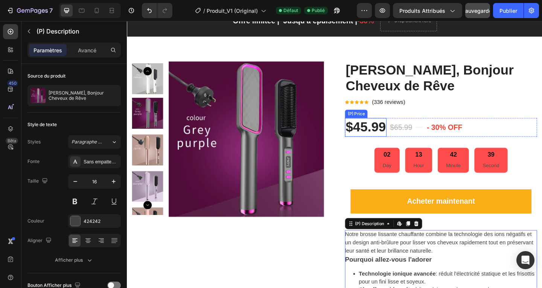
click at [375, 134] on div "$45.99" at bounding box center [386, 136] width 45 height 20
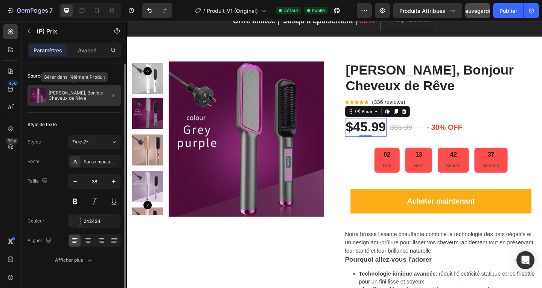
click at [71, 99] on font "[PERSON_NAME], Bonjour Cheveux de Rêve" at bounding box center [77, 95] width 56 height 11
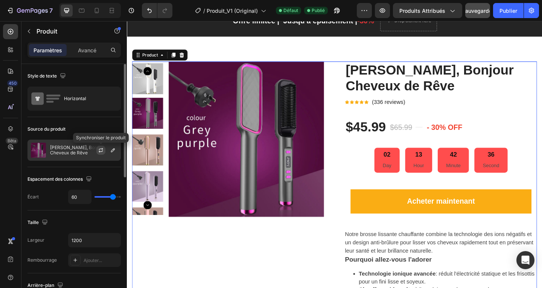
click at [100, 150] on icon "button" at bounding box center [101, 150] width 6 height 6
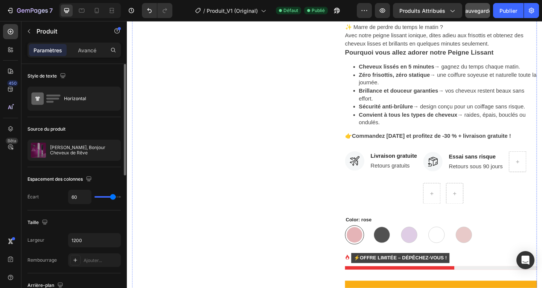
scroll to position [301, 0]
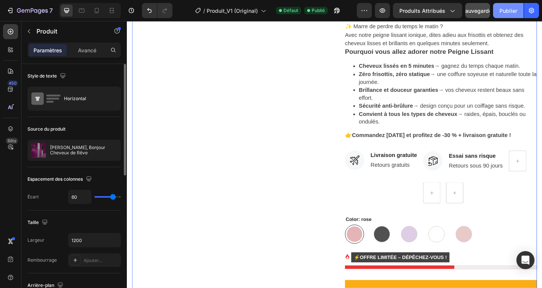
click at [505, 11] on font "Publier" at bounding box center [508, 11] width 18 height 6
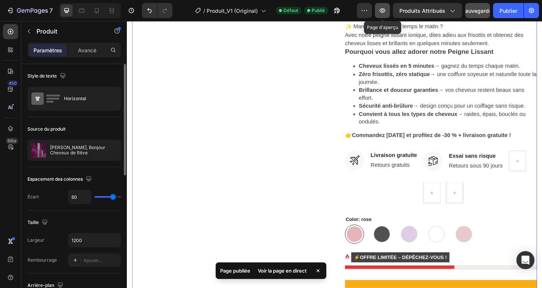
click at [381, 9] on icon "button" at bounding box center [382, 11] width 8 height 8
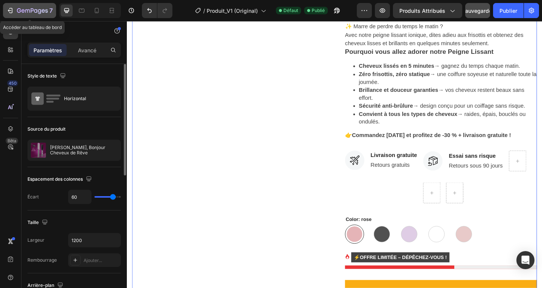
click at [10, 10] on icon "button" at bounding box center [10, 11] width 8 height 8
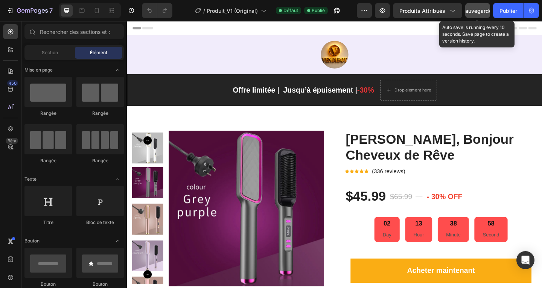
click at [480, 11] on font "Sauvegarder" at bounding box center [478, 11] width 32 height 6
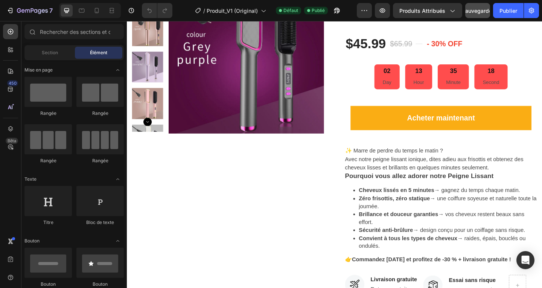
scroll to position [142, 0]
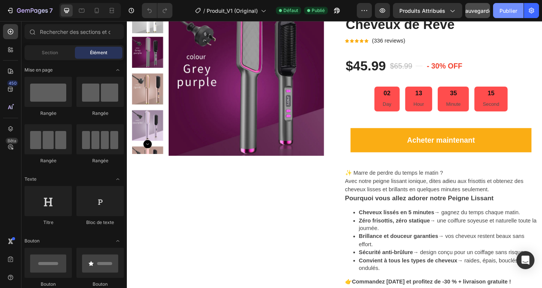
click at [509, 10] on font "Publier" at bounding box center [508, 11] width 18 height 6
